Goal: Find specific fact

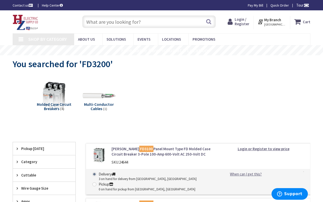
type input "[PERSON_NAME][STREET_ADDRESS]"
